Goal: Browse casually: Explore the website without a specific task or goal

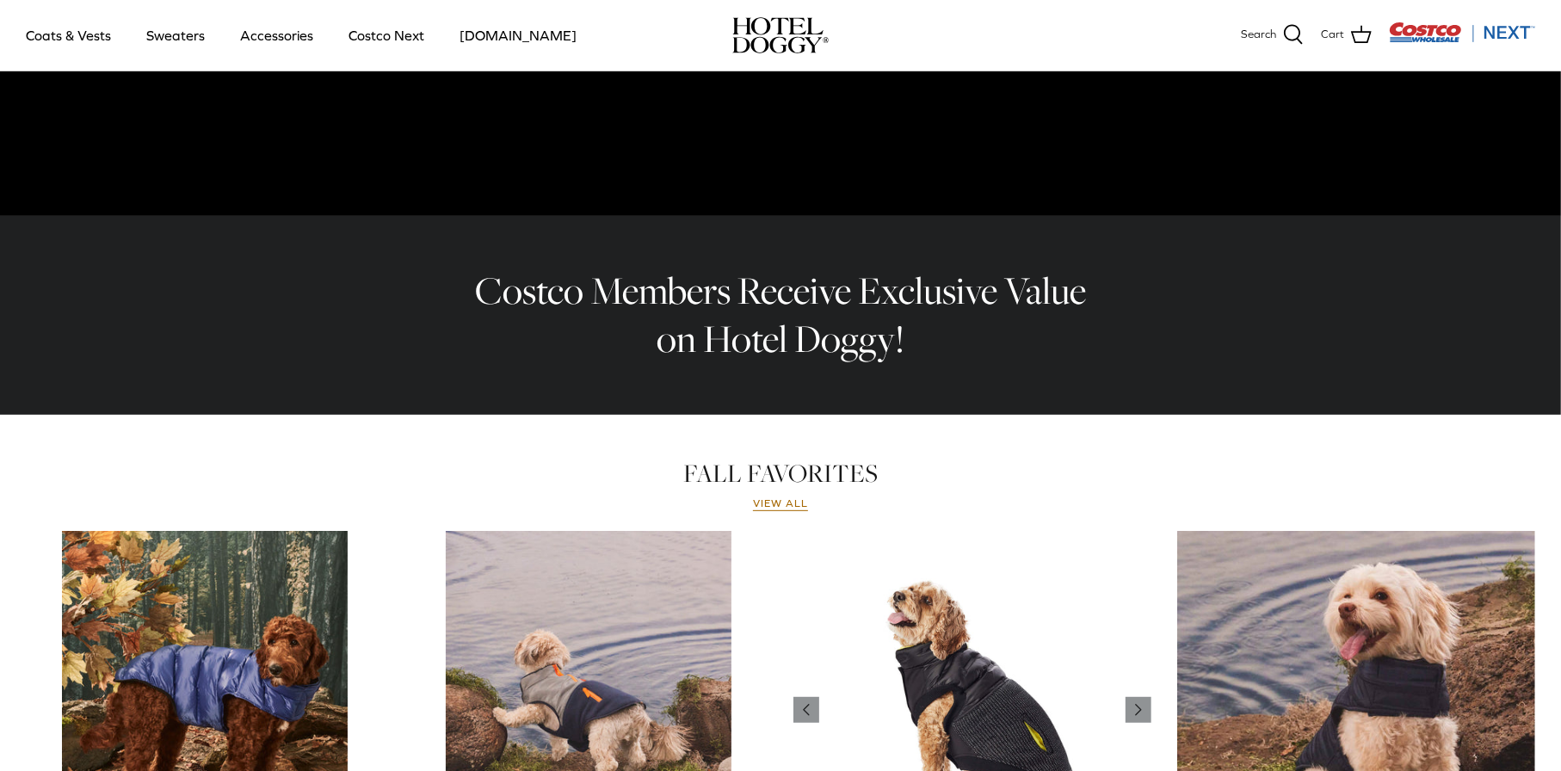
scroll to position [392, 0]
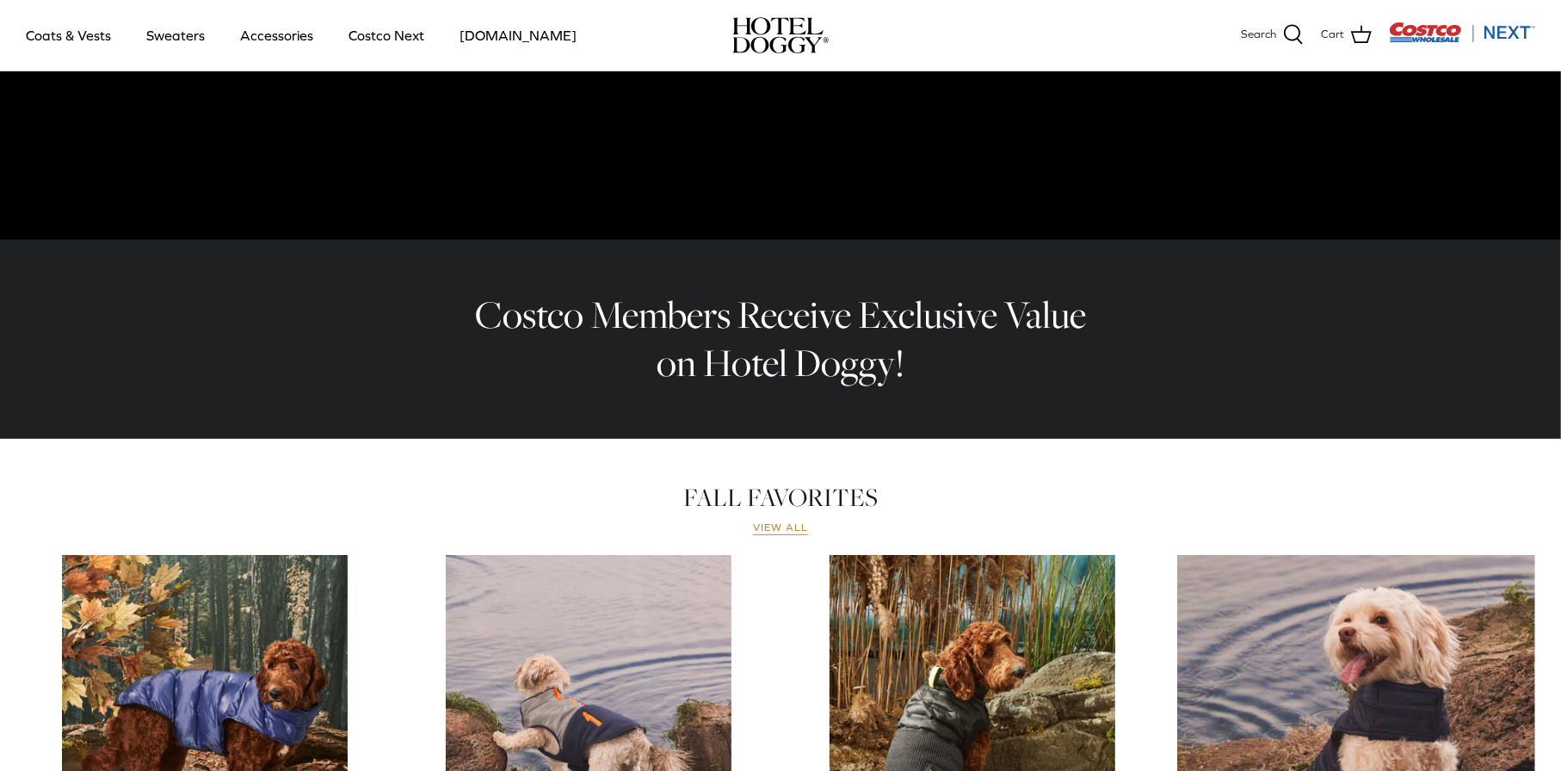
click at [795, 525] on link "View all" at bounding box center [780, 529] width 55 height 14
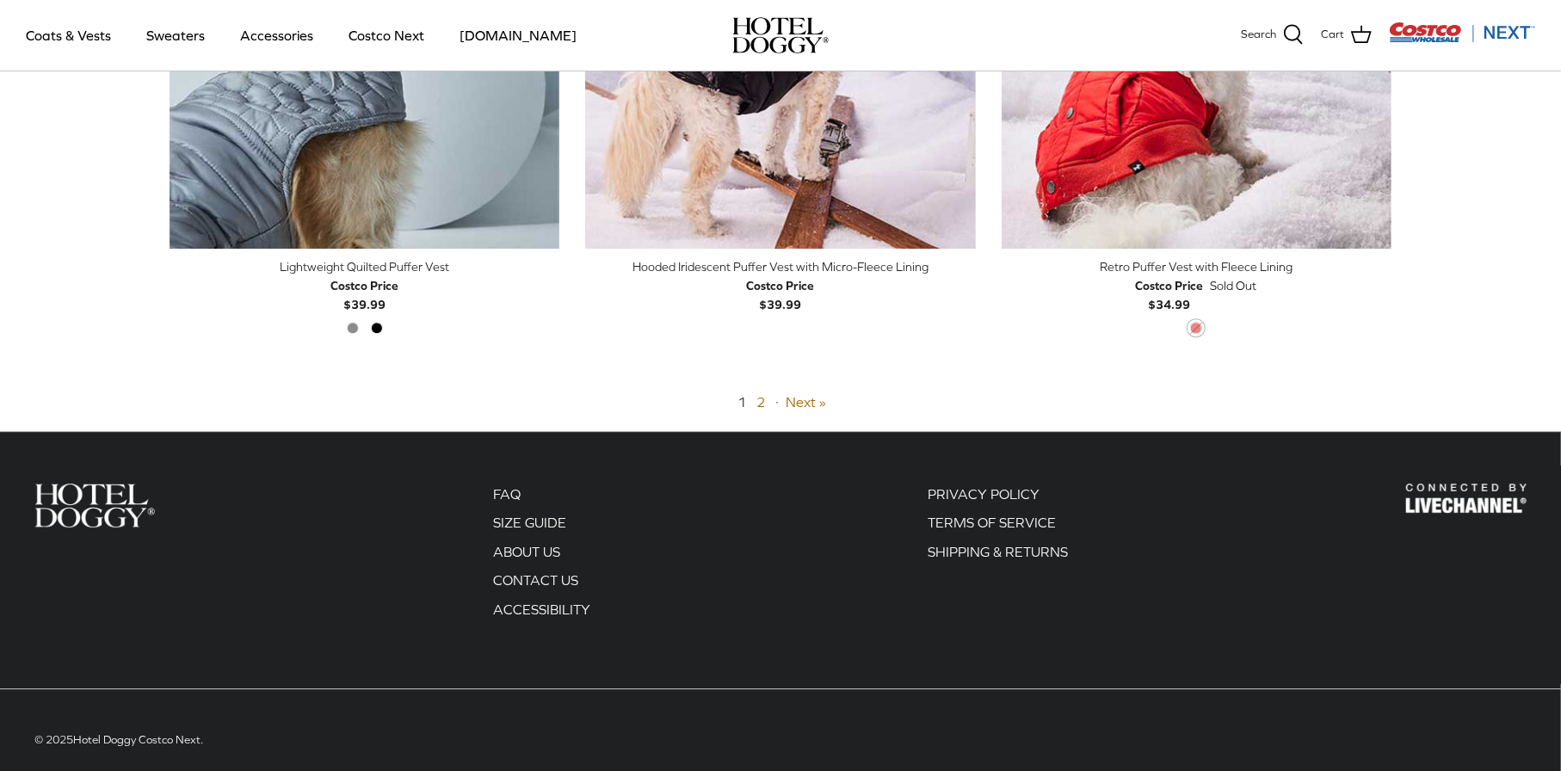
scroll to position [4362, 0]
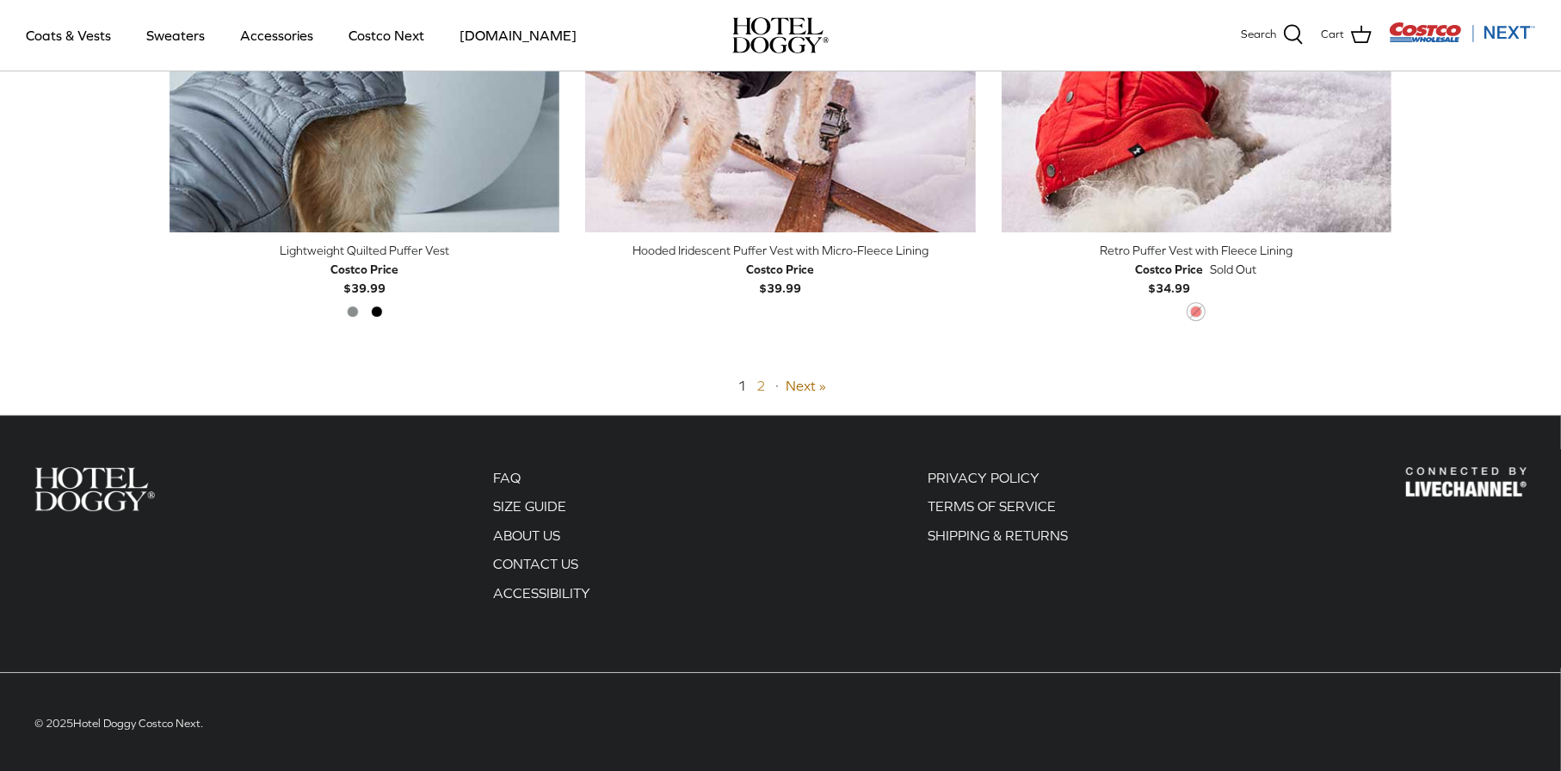
click at [762, 378] on link "2" at bounding box center [761, 385] width 9 height 15
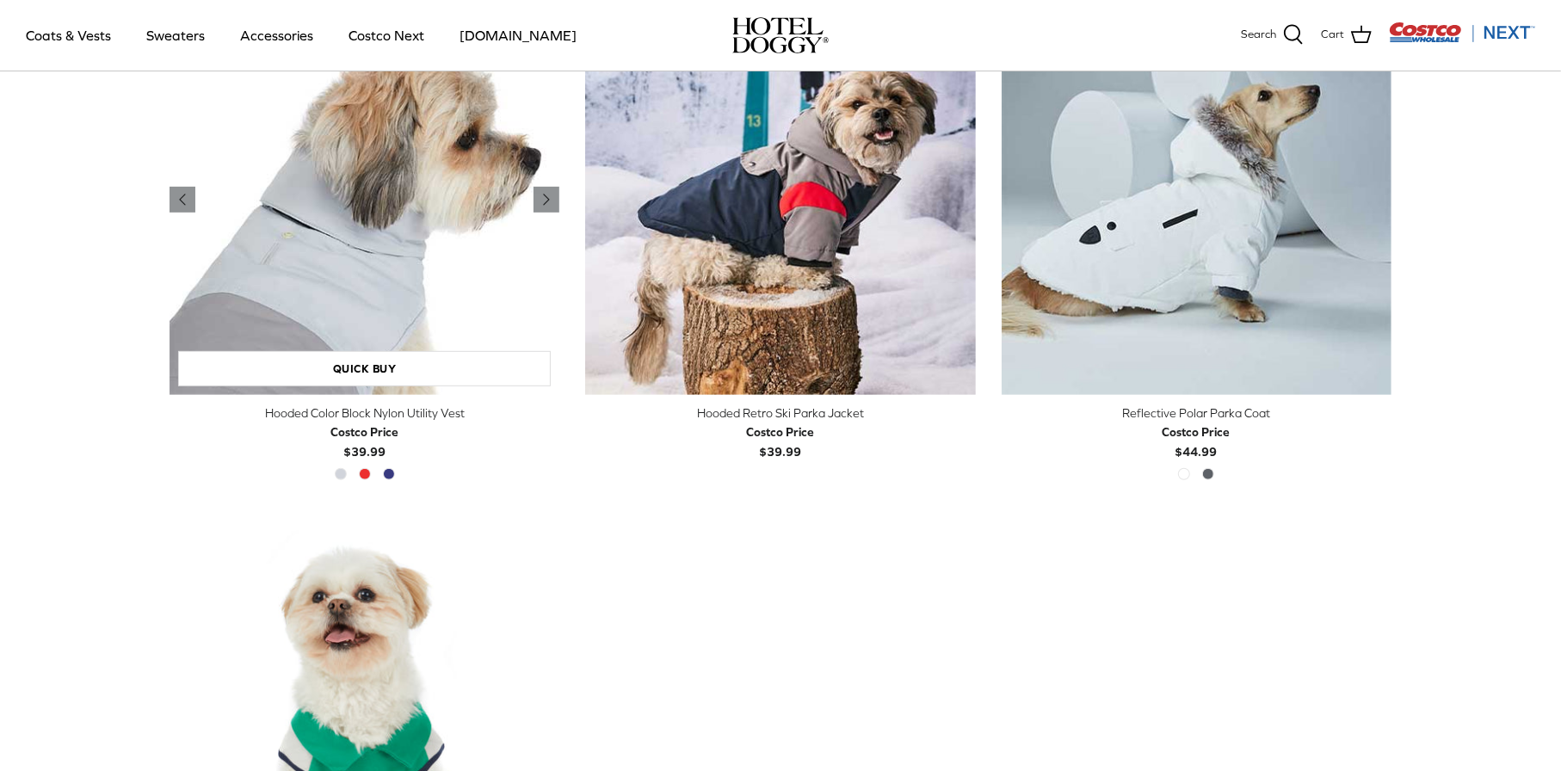
scroll to position [413, 0]
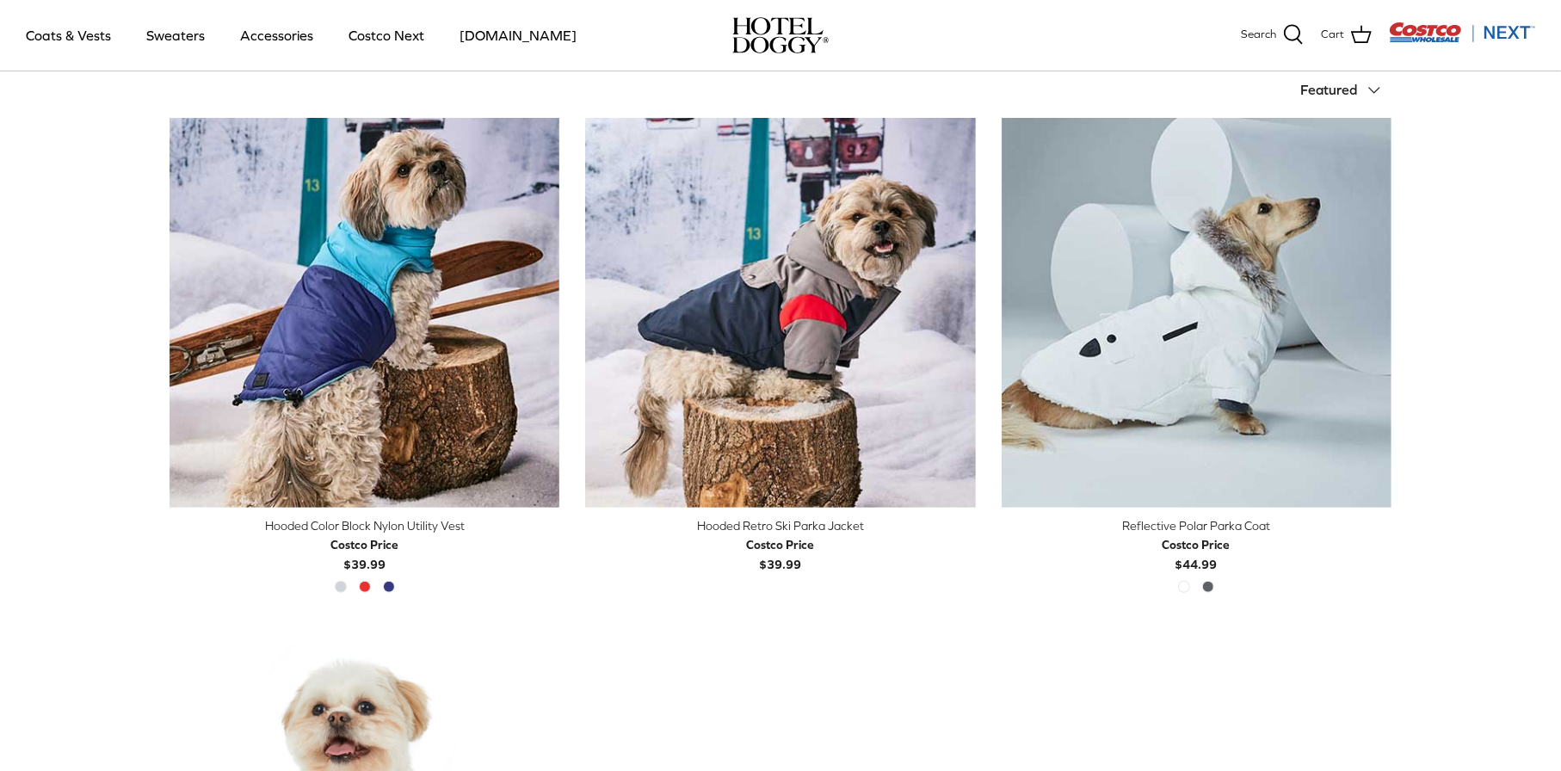
click at [1402, 30] on img "Costco Next" at bounding box center [1462, 33] width 146 height 22
